Goal: Task Accomplishment & Management: Use online tool/utility

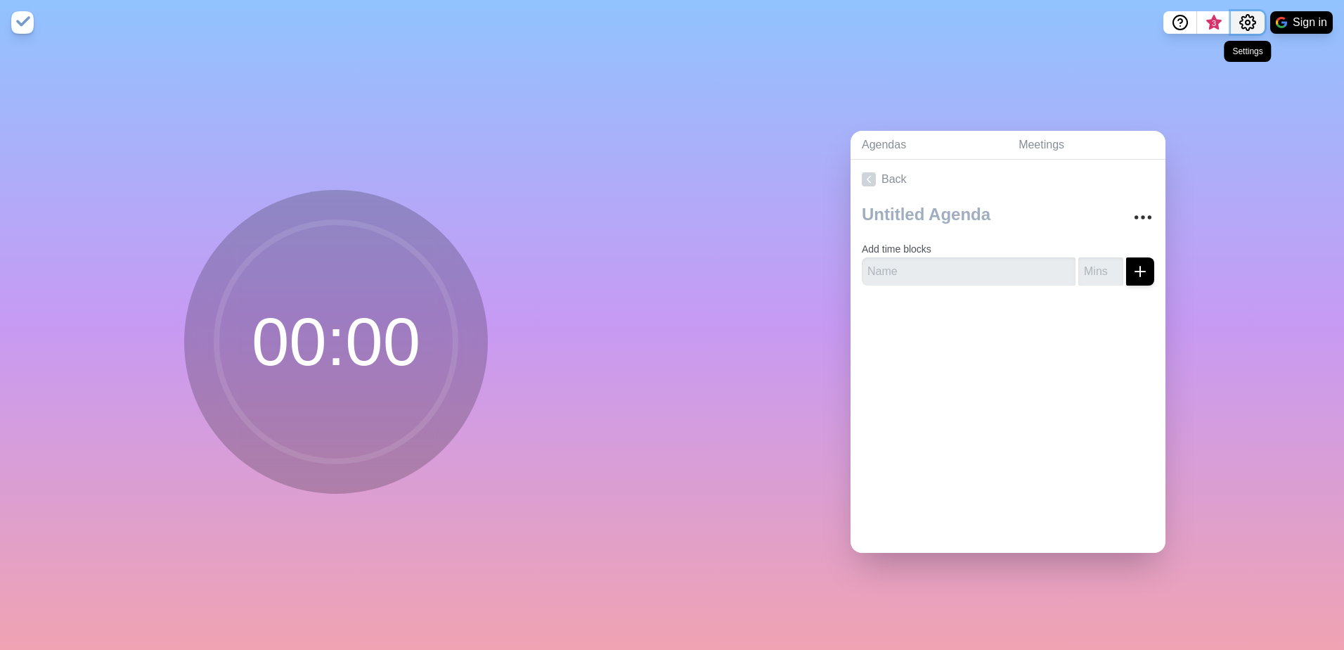
click at [1246, 15] on icon "Settings" at bounding box center [1247, 22] width 15 height 15
click at [1235, 172] on div "Agendas Meetings Back Add time blocks" at bounding box center [1008, 347] width 672 height 605
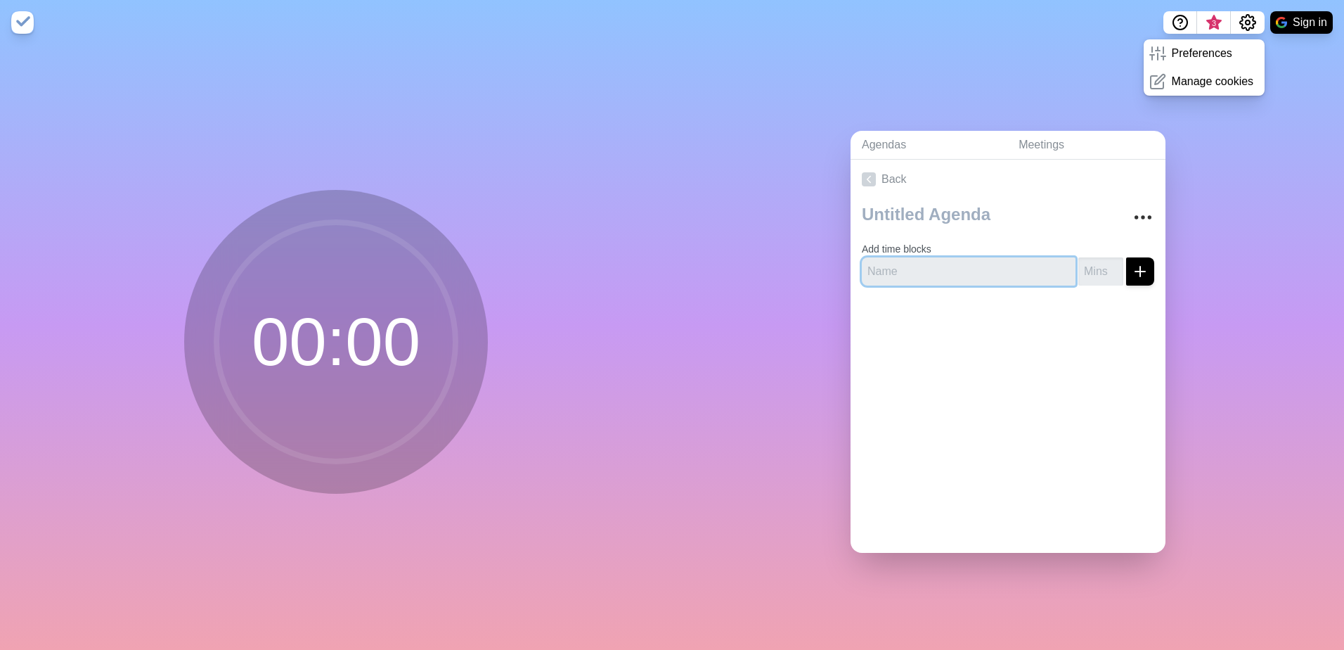
click at [906, 259] on input "text" at bounding box center [969, 271] width 214 height 28
click at [1045, 134] on link "Meetings" at bounding box center [1086, 145] width 158 height 29
